Goal: Task Accomplishment & Management: Use online tool/utility

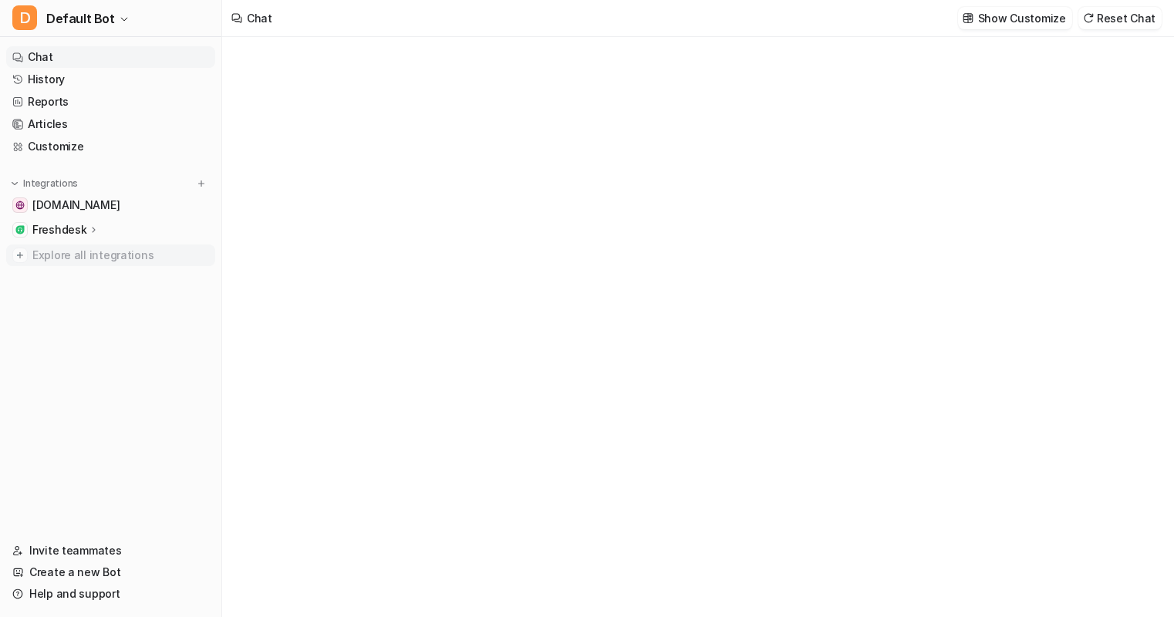
type textarea "**********"
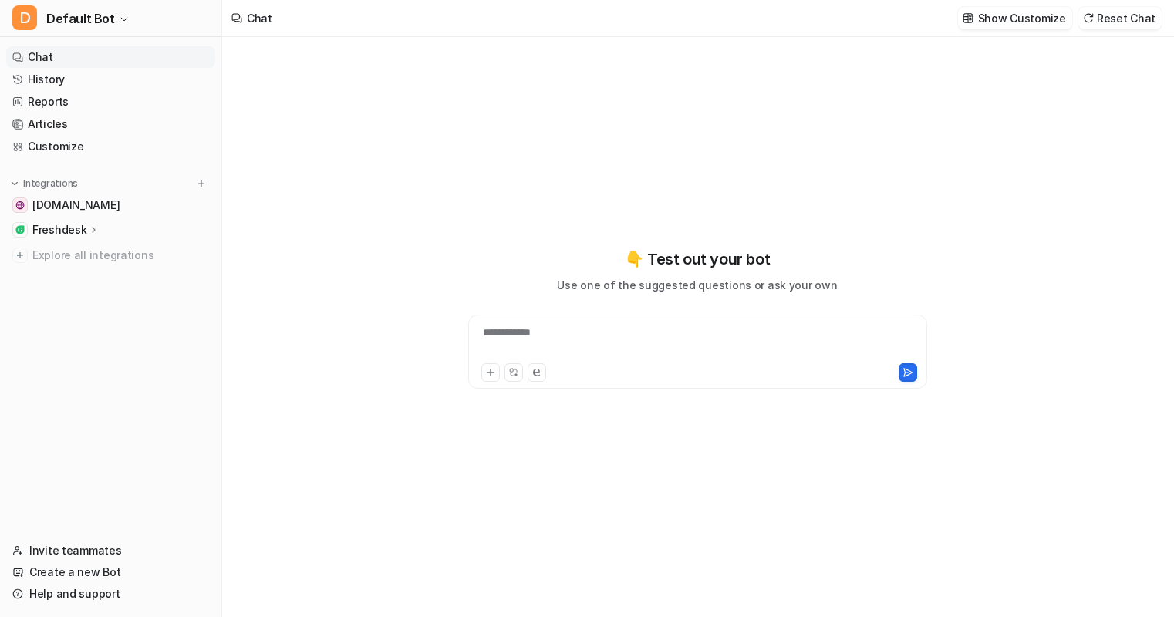
click at [67, 228] on p "Freshdesk" at bounding box center [59, 229] width 54 height 15
click at [63, 270] on p "Sources" at bounding box center [66, 274] width 42 height 15
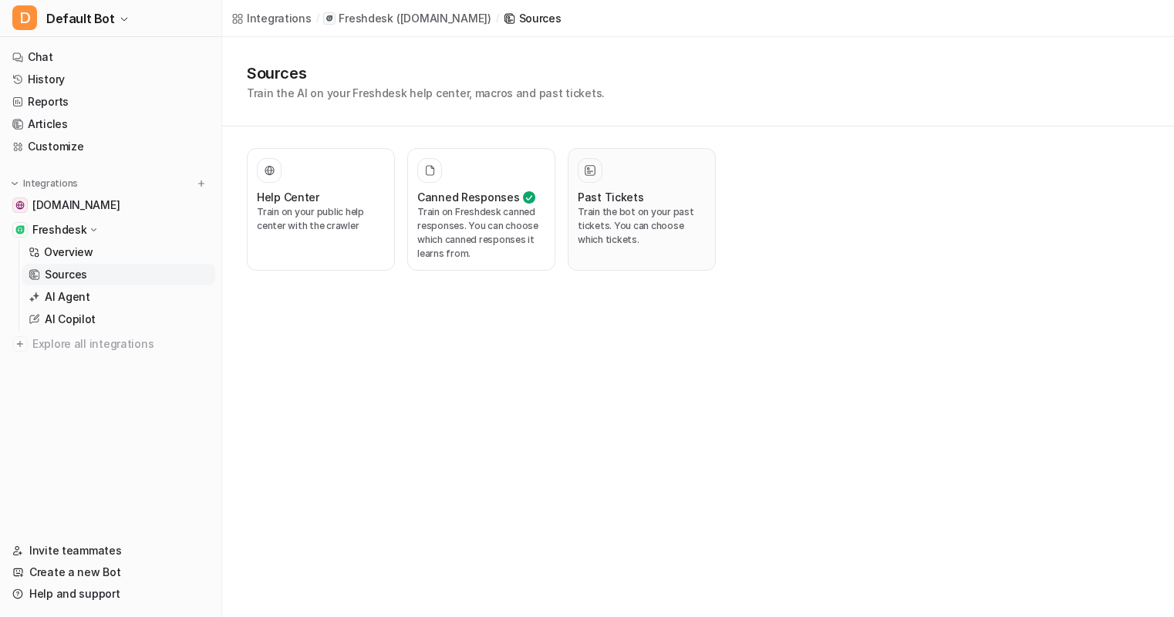
click at [602, 184] on div "Past Tickets Train the bot on your past tickets. You can choose which tickets." at bounding box center [642, 209] width 128 height 103
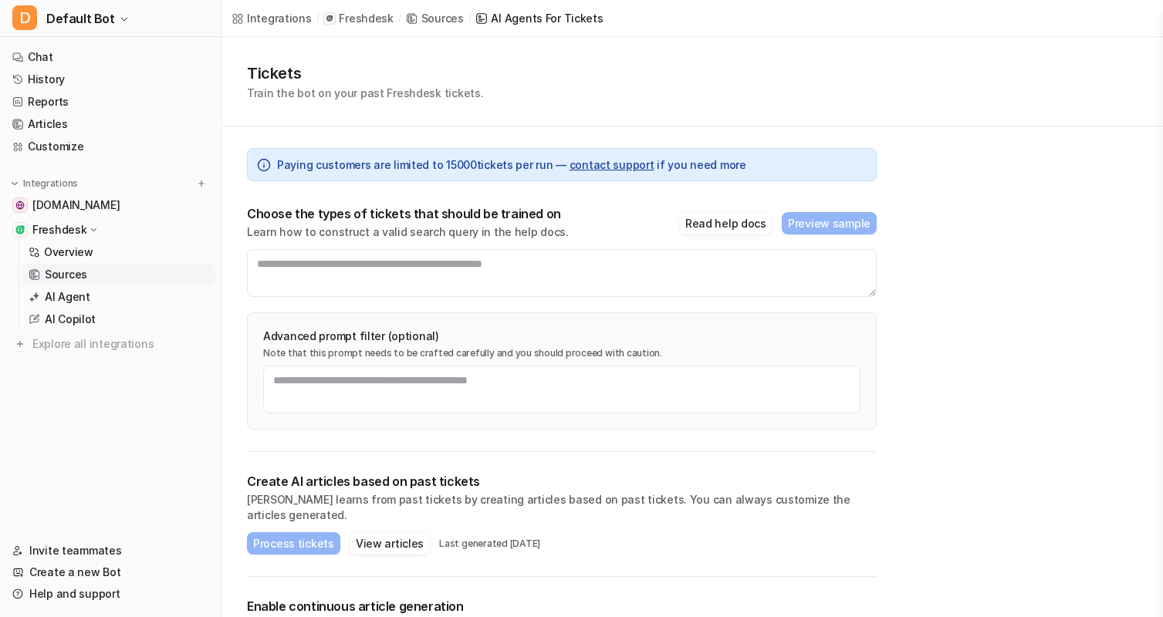
scroll to position [66, 0]
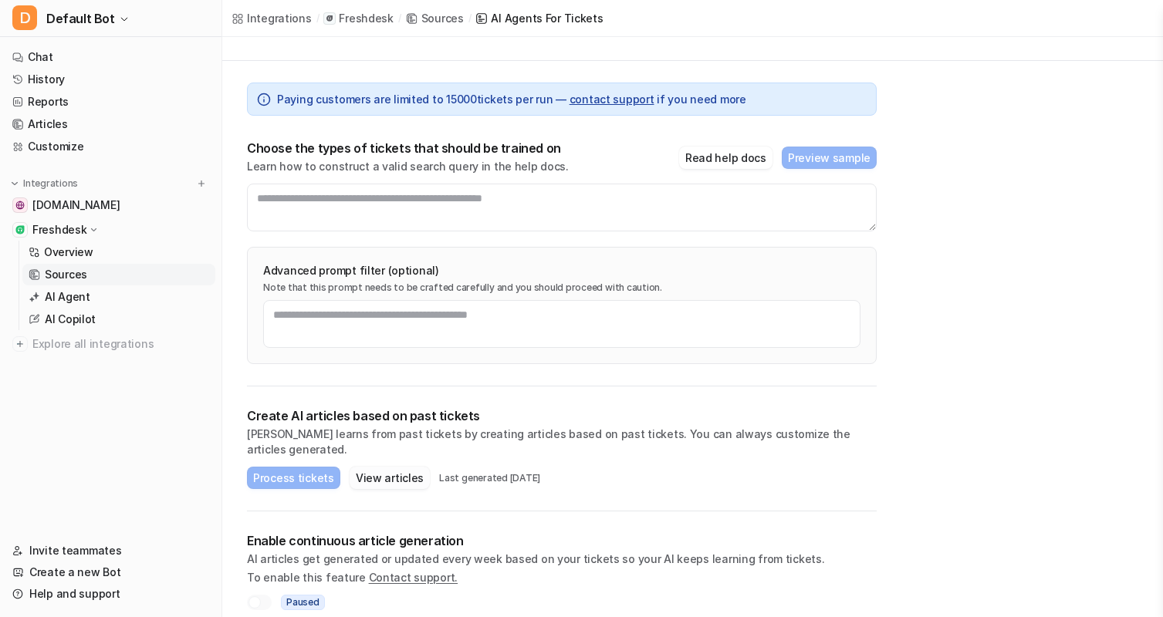
click at [390, 467] on button "View articles" at bounding box center [389, 478] width 80 height 22
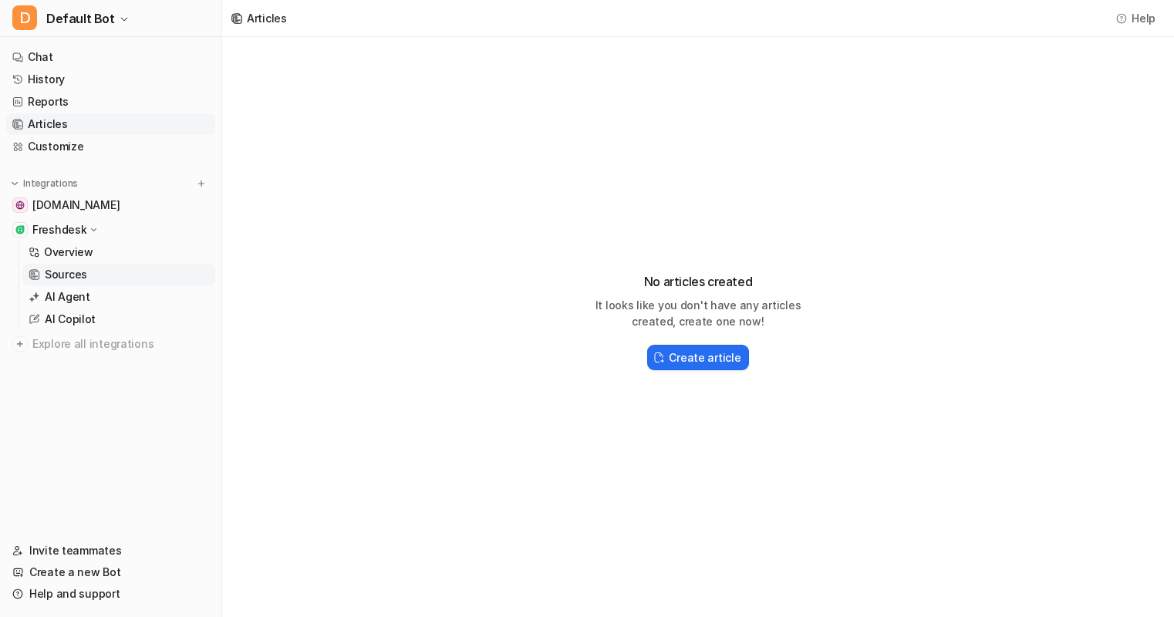
click at [75, 272] on p "Sources" at bounding box center [66, 274] width 42 height 15
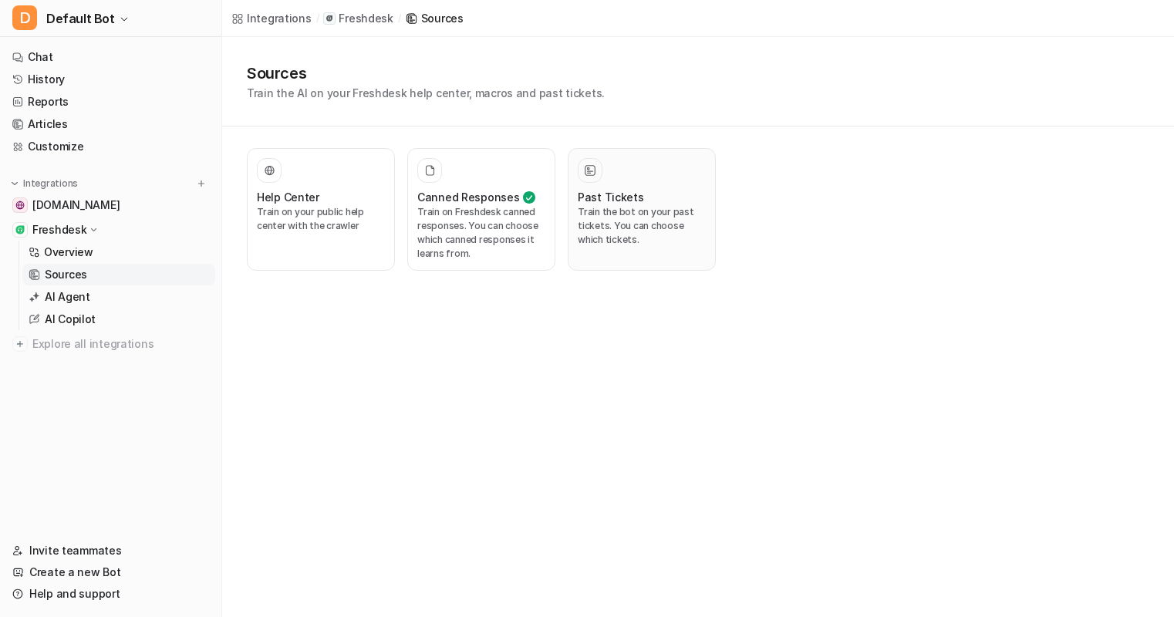
click at [592, 214] on p "Train the bot on your past tickets. You can choose which tickets." at bounding box center [642, 226] width 128 height 42
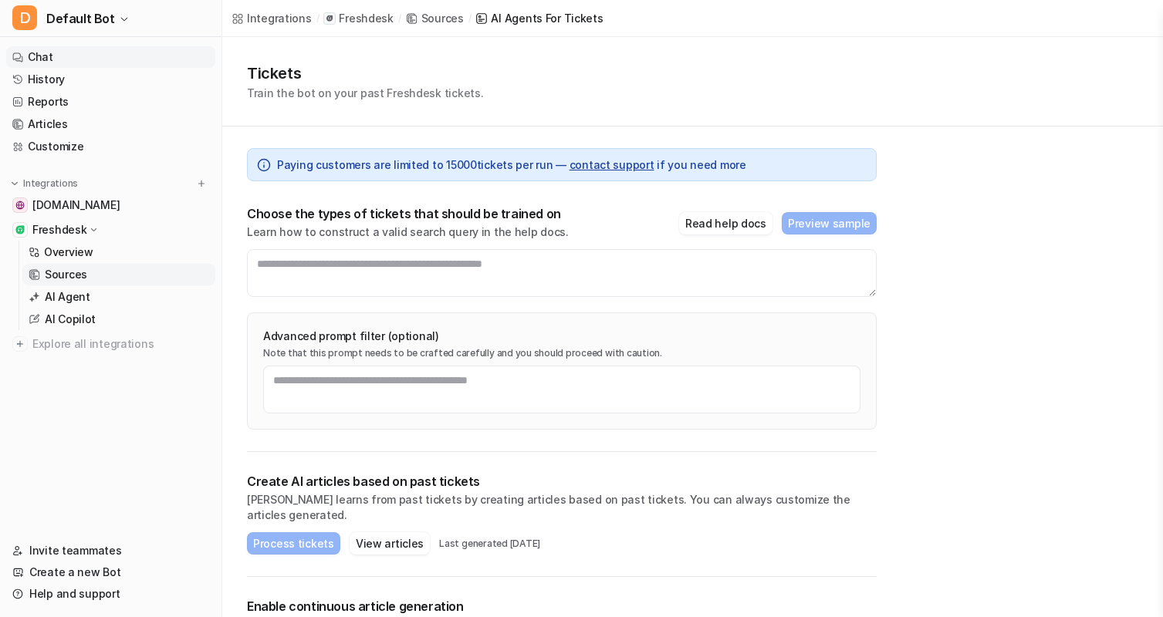
click at [46, 57] on link "Chat" at bounding box center [110, 57] width 209 height 22
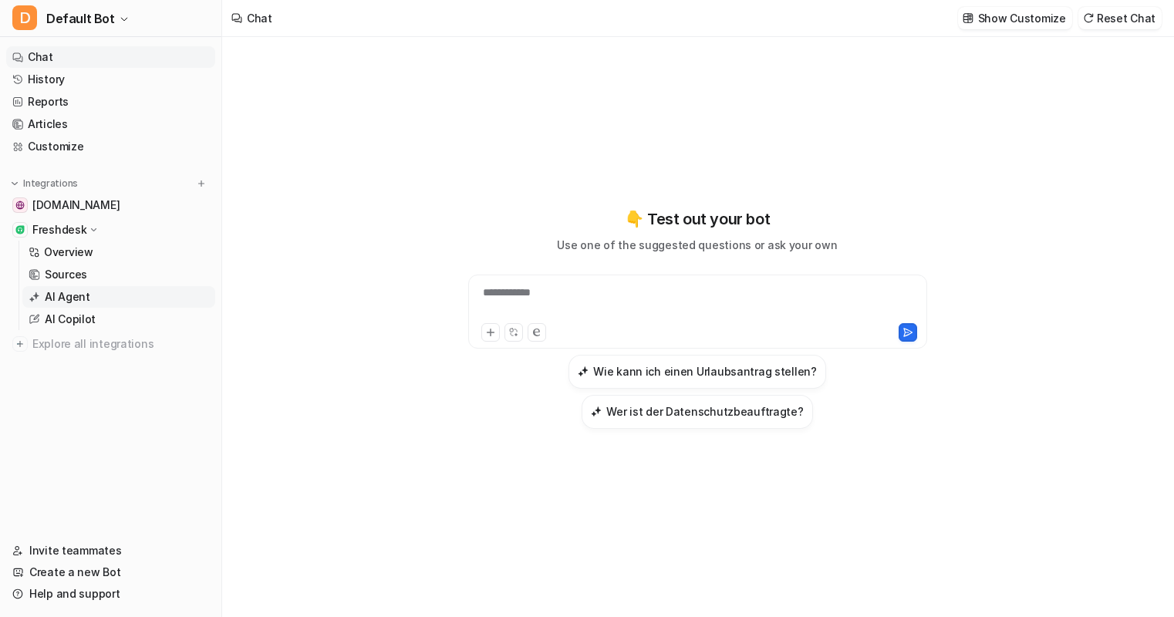
click at [77, 292] on p "AI Agent" at bounding box center [68, 296] width 46 height 15
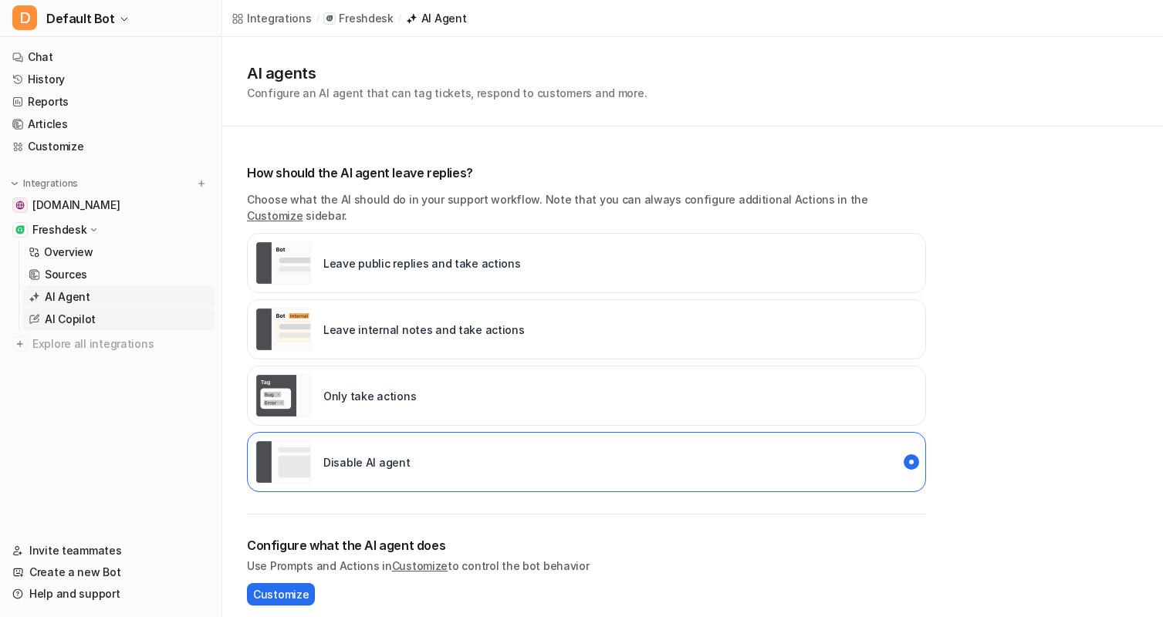
click at [85, 320] on p "AI Copilot" at bounding box center [70, 319] width 51 height 15
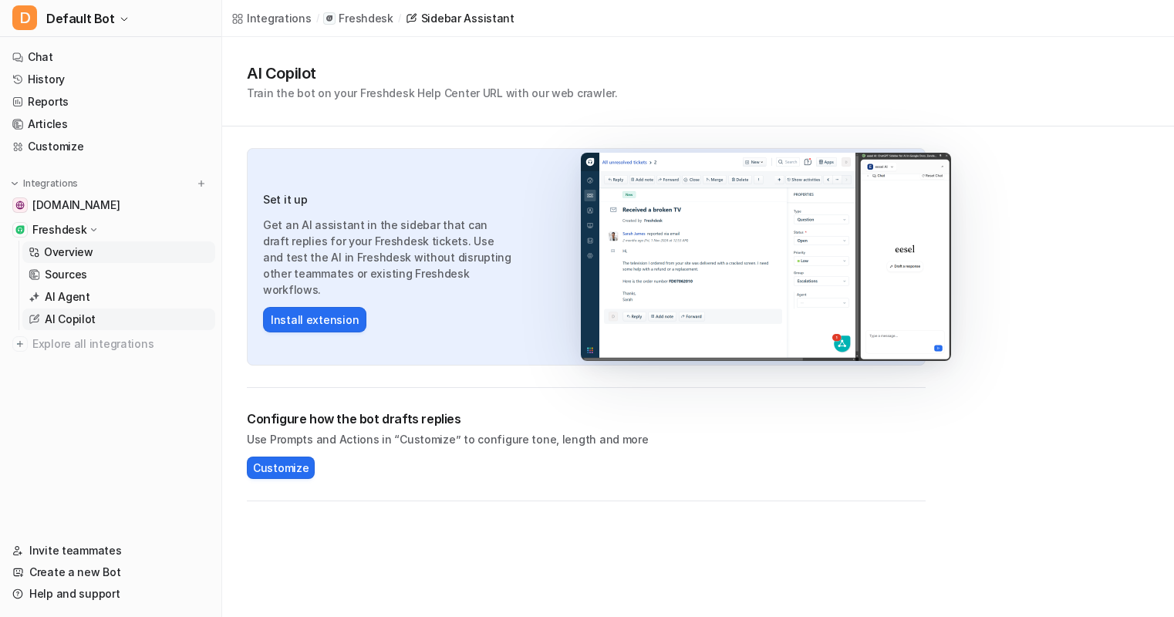
click at [56, 253] on p "Overview" at bounding box center [68, 252] width 49 height 15
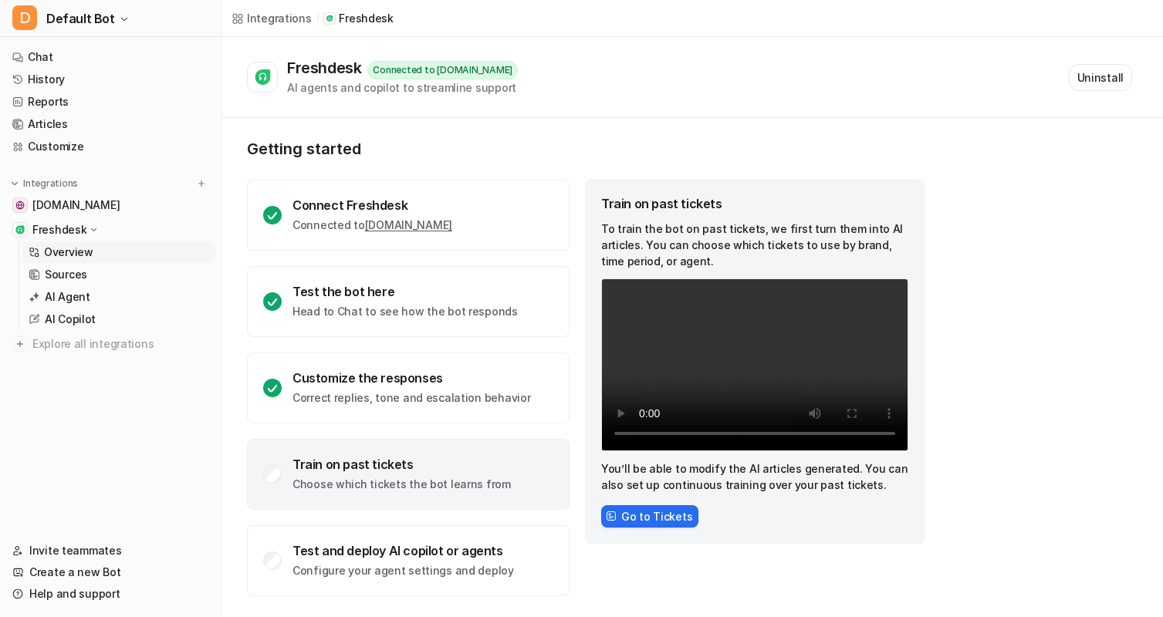
click at [352, 471] on div "Train on past tickets" at bounding box center [401, 464] width 218 height 15
click at [656, 508] on button "Go to Tickets" at bounding box center [649, 516] width 97 height 22
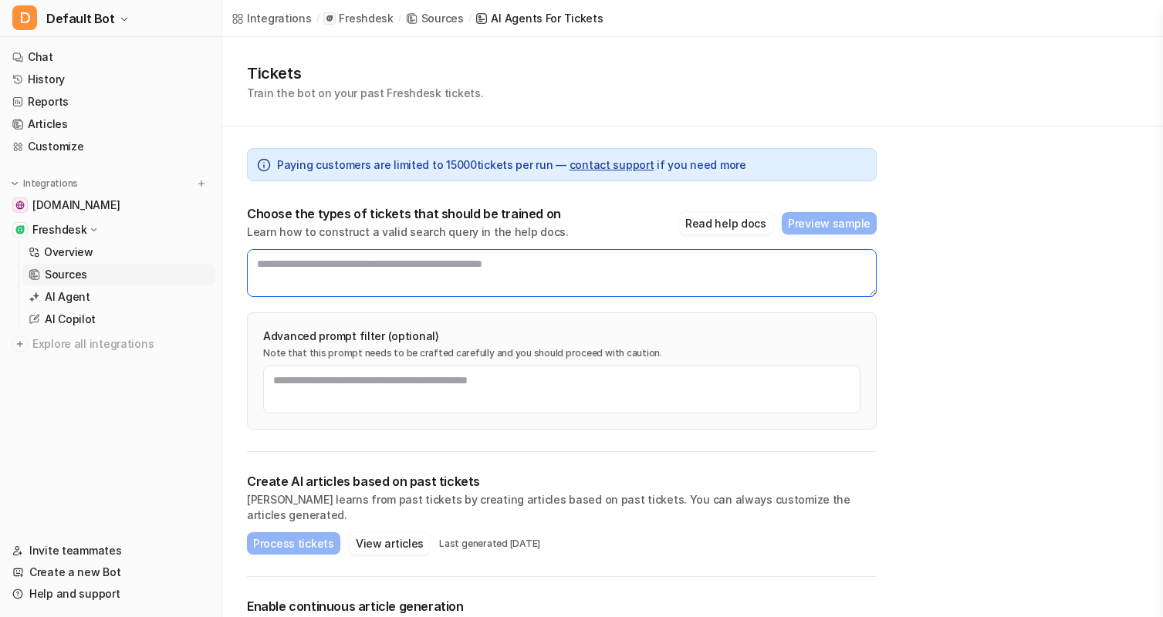
click at [439, 271] on textarea at bounding box center [561, 273] width 629 height 48
click at [439, 267] on textarea at bounding box center [561, 273] width 629 height 48
paste textarea "**********"
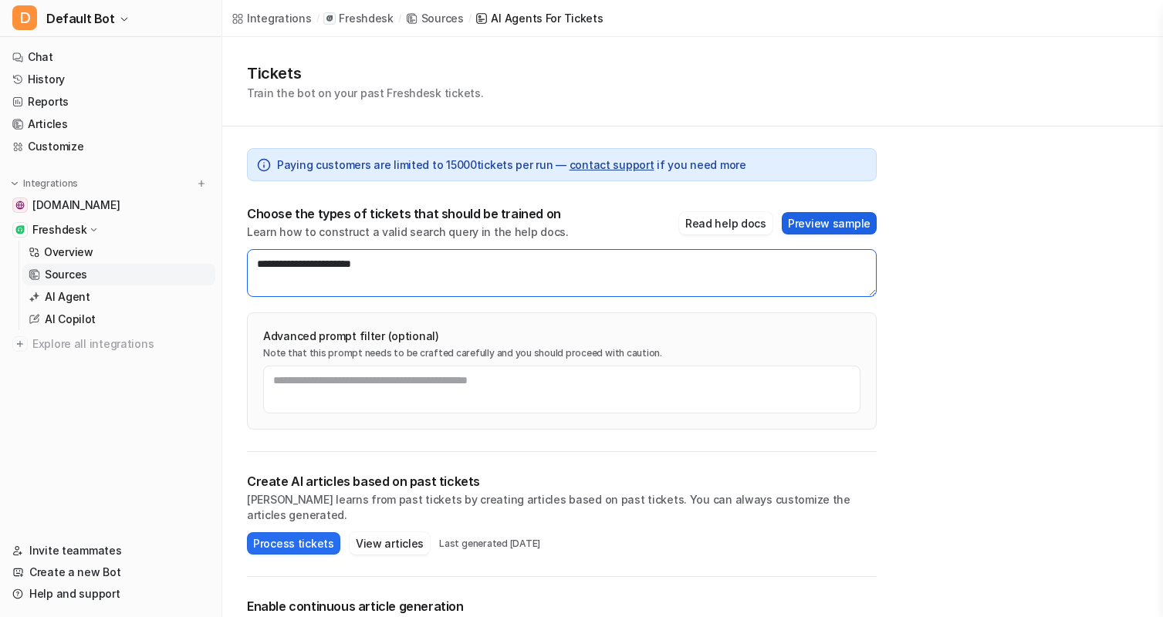
type textarea "**********"
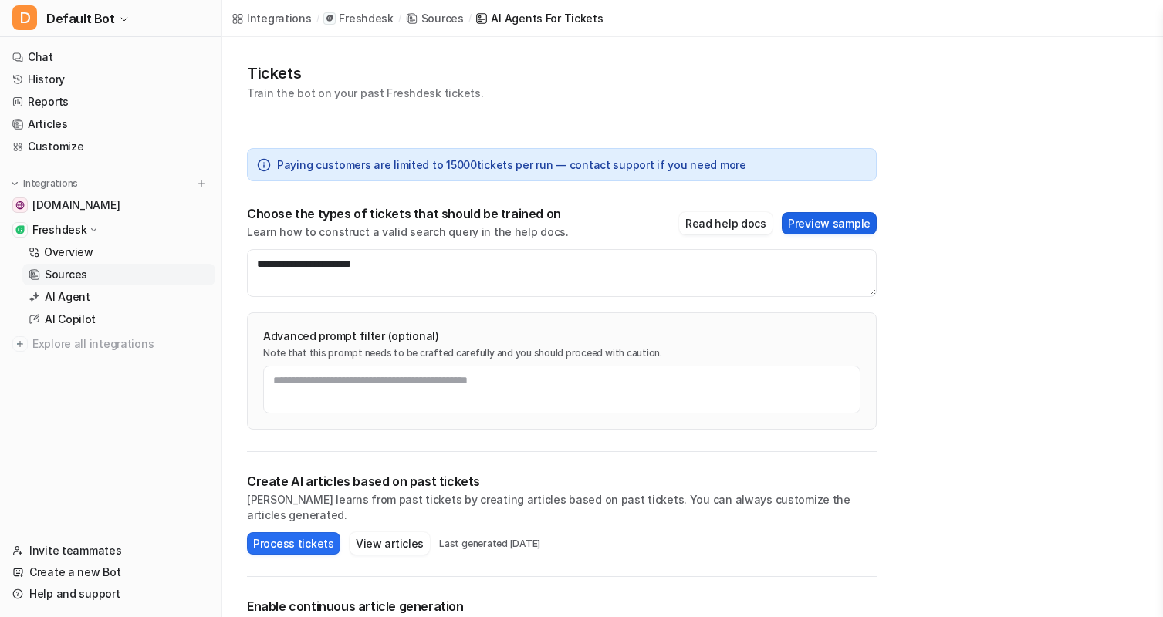
click at [815, 220] on button "Preview sample" at bounding box center [828, 223] width 95 height 22
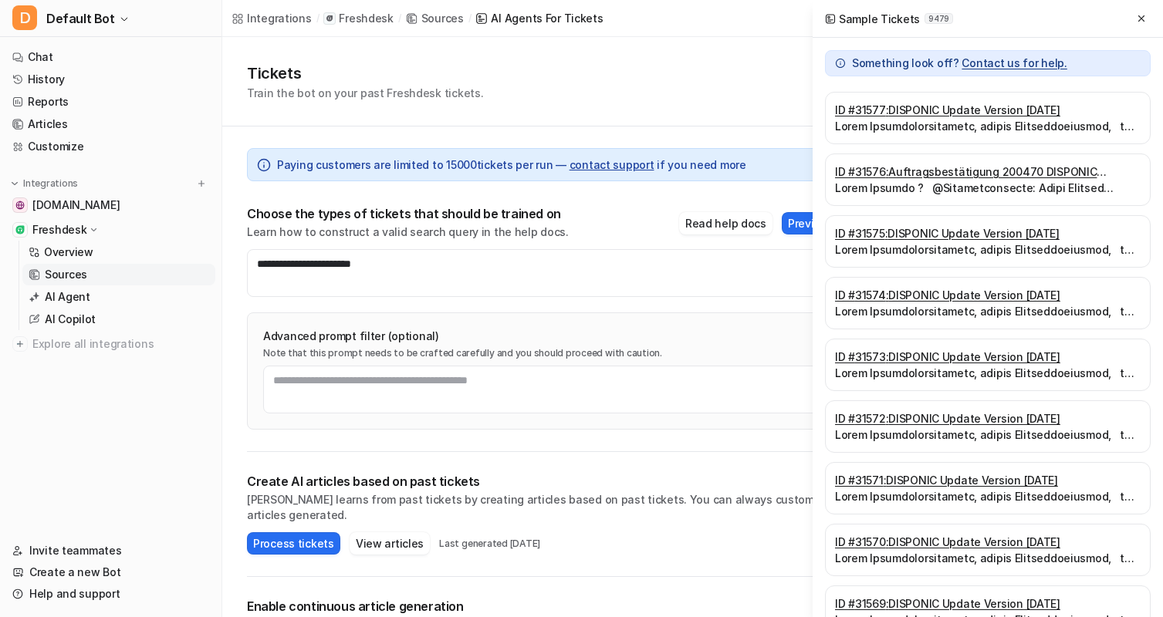
click at [934, 17] on span "9479" at bounding box center [938, 18] width 29 height 11
click at [744, 117] on div "Tickets Train the bot on your past Freshdesk tickets." at bounding box center [692, 81] width 940 height 89
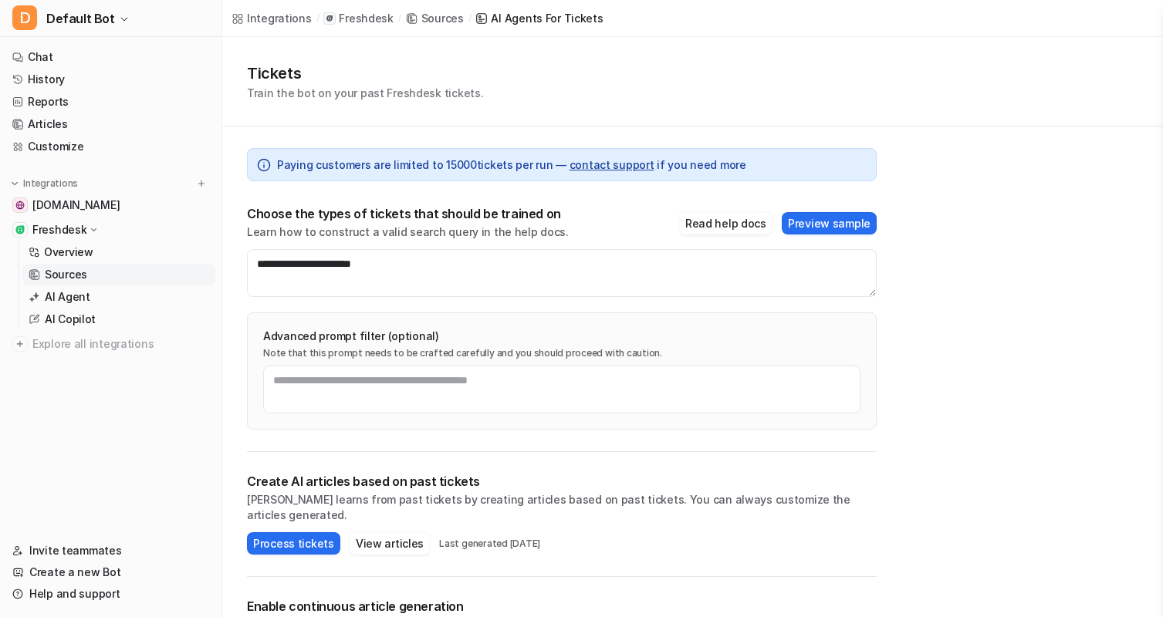
scroll to position [77, 0]
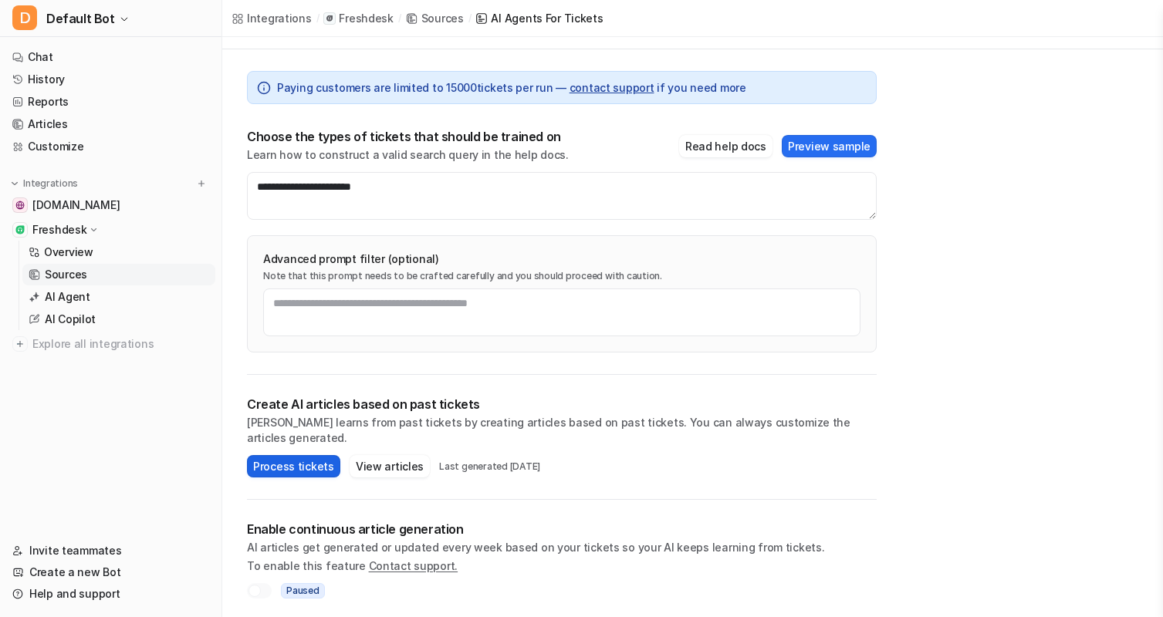
click at [286, 455] on button "Process tickets" at bounding box center [293, 466] width 93 height 22
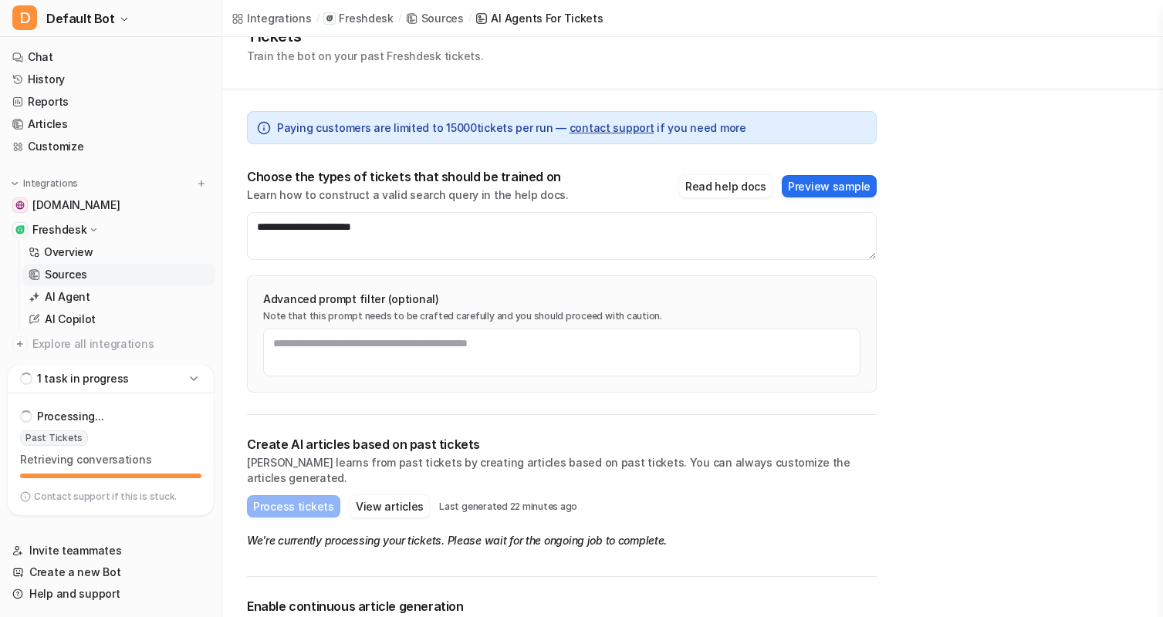
scroll to position [103, 0]
